Goal: Information Seeking & Learning: Learn about a topic

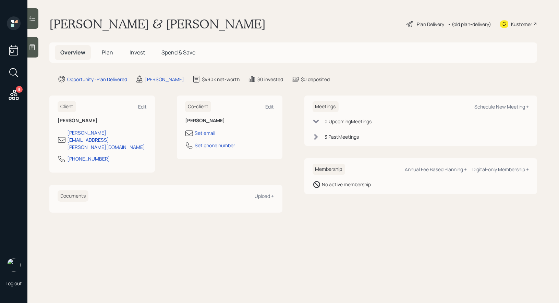
click at [426, 23] on div "Plan Delivery" at bounding box center [429, 24] width 27 height 7
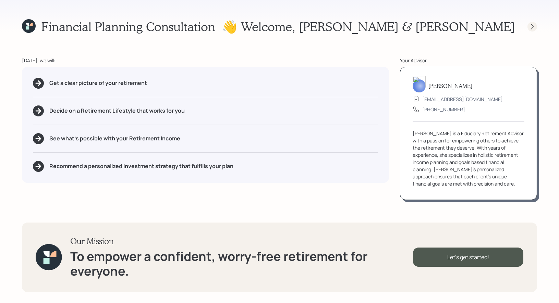
click at [532, 26] on icon at bounding box center [531, 26] width 7 height 7
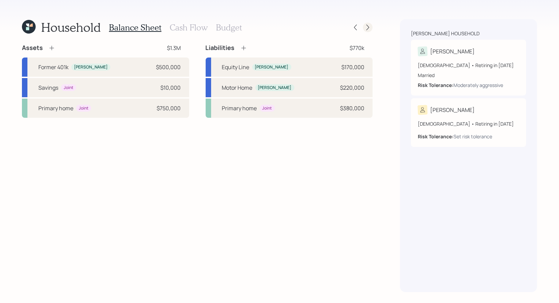
click at [367, 27] on icon at bounding box center [367, 27] width 7 height 7
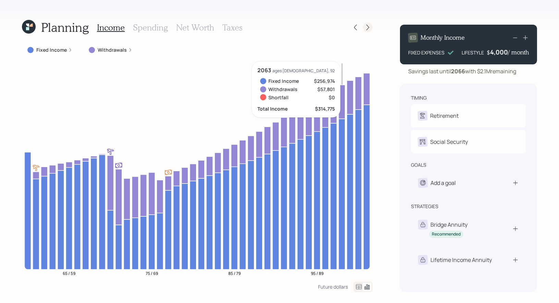
click at [368, 27] on icon at bounding box center [367, 27] width 7 height 7
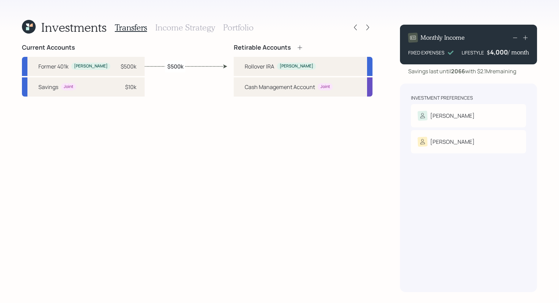
click at [368, 27] on icon at bounding box center [367, 27] width 7 height 7
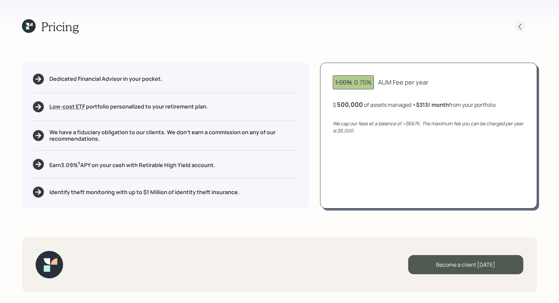
click at [521, 25] on icon at bounding box center [519, 26] width 7 height 7
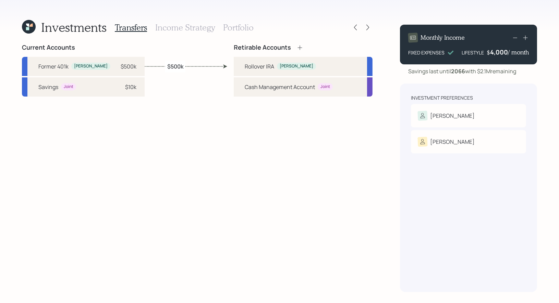
click at [234, 29] on h3 "Portfolio" at bounding box center [238, 28] width 30 height 10
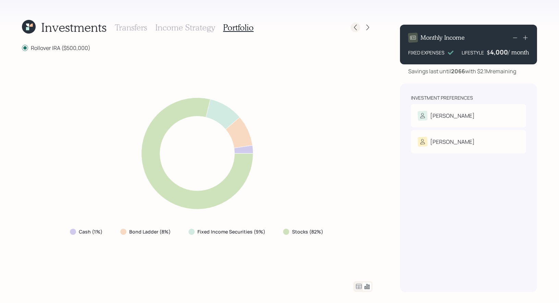
click at [354, 26] on icon at bounding box center [355, 27] width 7 height 7
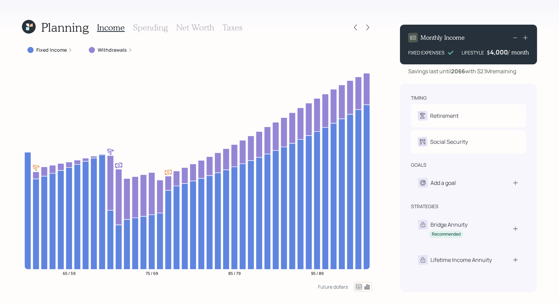
click at [149, 27] on h3 "Spending" at bounding box center [150, 28] width 35 height 10
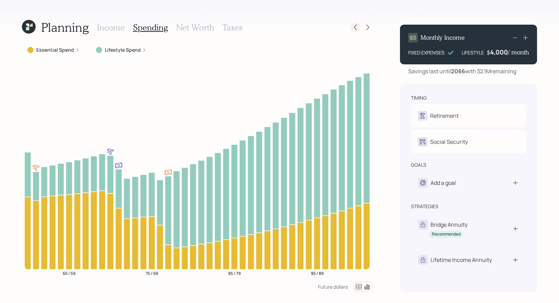
click at [356, 28] on icon at bounding box center [355, 27] width 7 height 7
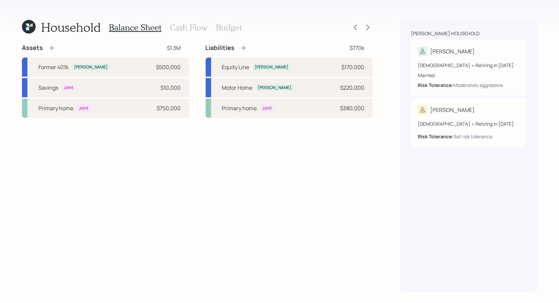
click at [194, 27] on h3 "Cash Flow" at bounding box center [189, 28] width 38 height 10
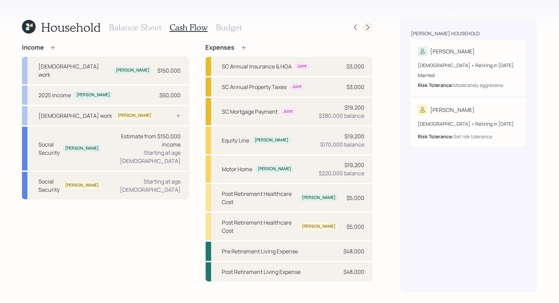
click at [369, 29] on icon at bounding box center [367, 27] width 7 height 7
